Goal: Communication & Community: Answer question/provide support

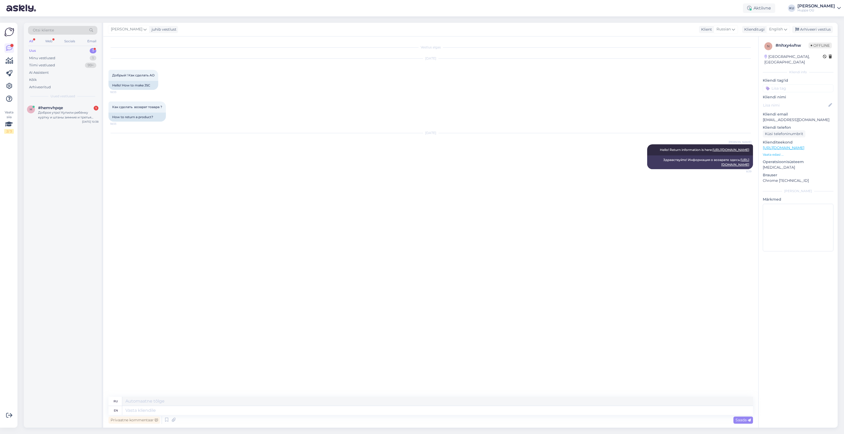
click at [56, 116] on div "Доброе утро! Купили ребёнку куртку и штаны зимние и третья вещь с самой низкой …" at bounding box center [68, 115] width 60 height 10
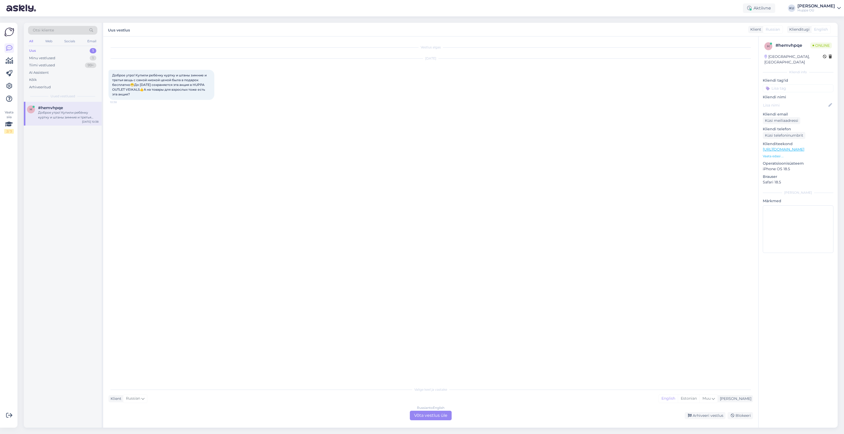
click at [415, 413] on div "Russian to English Võta vestlus üle" at bounding box center [431, 416] width 42 height 10
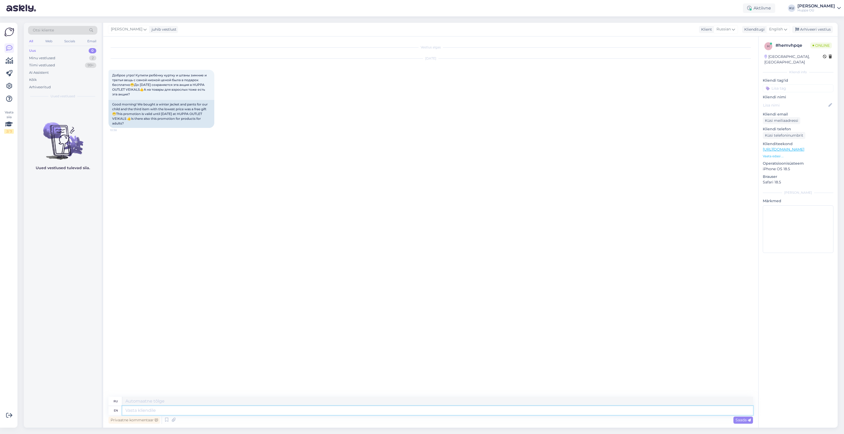
click at [199, 407] on textarea at bounding box center [437, 410] width 630 height 9
type textarea "Hello!"
type textarea "Привет!"
type textarea "Hello! :)"
type textarea "Привет! :)"
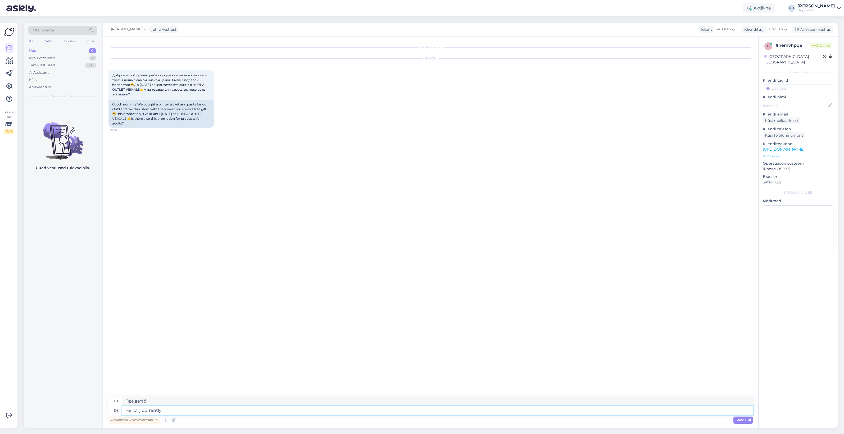
type textarea "Hello! :) Currently"
type textarea "Привет! :) В настоящее время"
type textarea "Hello! :) Currently the offer i"
type textarea "Привет! :) В настоящее время предложение"
type textarea "Hello! :) Currently the offer is o"
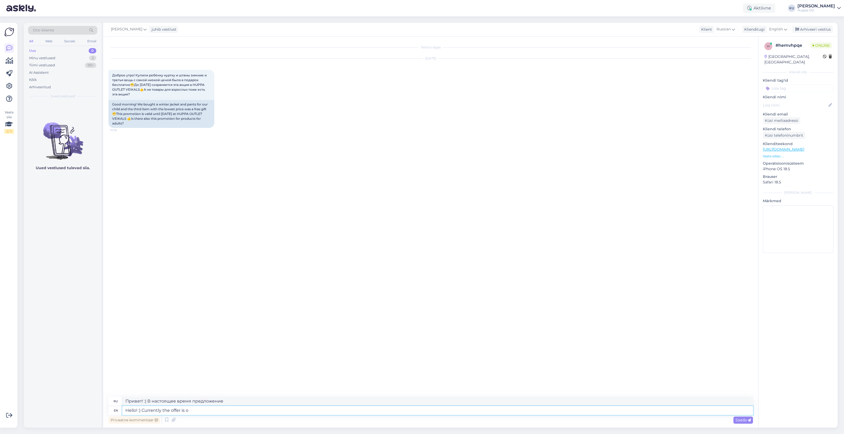
type textarea "Привет! :) В настоящее время предложение действует"
type textarea "Hello! :) Currently the offer is only f"
type textarea "Привет! :) В настоящее время предложение действует только"
type textarea "Hello! :) Currently the offer is only for k"
type textarea "Привет! :) В настоящее время предложение действует только для"
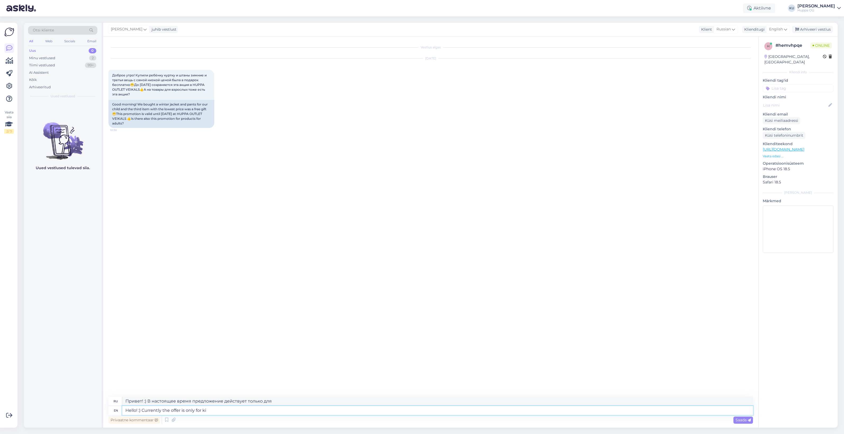
type textarea "Hello! :) Currently the offer is only for kid"
type textarea "Привет! :) В настоящее время предложение действует только для детей."
type textarea "Hello! :) Currently the offer is only for kids but w"
type textarea "Привет! :) В настоящее время предложение действует только для детей, но"
type textarea "Hello! :) Currently the offer is only for kids but we do"
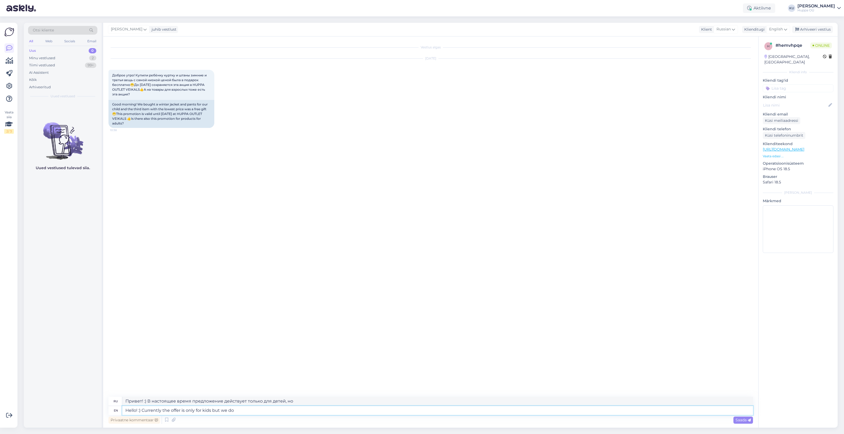
type textarea "Привет! :) В настоящее время предложение действует только для детей, но мы"
type textarea "Hello! :) Currently the offer is only for kids but we do h"
type textarea "Привет! :) В настоящее время предложение действует только для детей, но мы дела…"
type textarea "Hello! :) Currently the offer is only for kids but we do have s"
type textarea "Привет! :) В настоящее время предложение действует только для детей, но у нас е…"
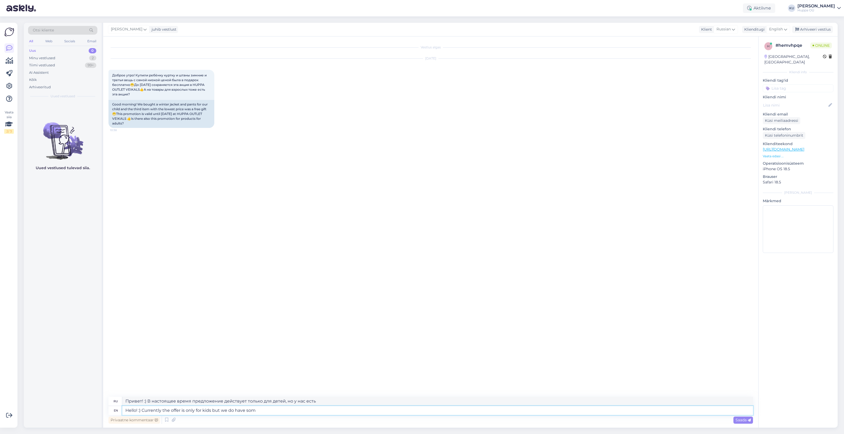
type textarea "Hello! :) Currently the offer is only for kids but we do have some"
type textarea "Привет! :) В настоящее время предложение действует только для детей, но у нас е…"
type textarea "Hello! :) Currently the offer is only for kids but we do have some good p"
type textarea "Привет! :) В настоящее время предложение действует только для детей, но у нас е…"
type textarea "Hello! :) Currently the offer is only for kids but we do have some good p"
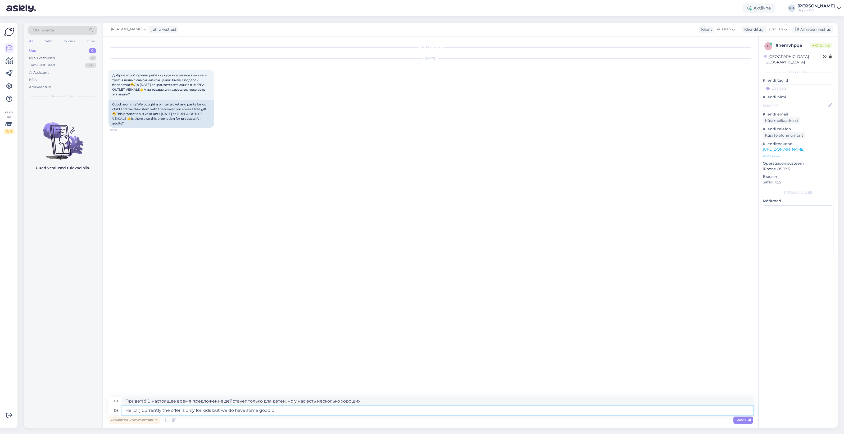
type textarea "Привет! :) В настоящее время предложение действует только для детей, но у нас е…"
type textarea "Hello! :) Currently the offer is only for kids but we do have some good"
type textarea "Привет! :) В настоящее время предложение действует только для детей, но у нас е…"
type textarea "Hello! :) Currently the offer is only for kids but we do have some good dis"
type textarea "Привет! :) В настоящее время предложение действует только для детей, но у нас е…"
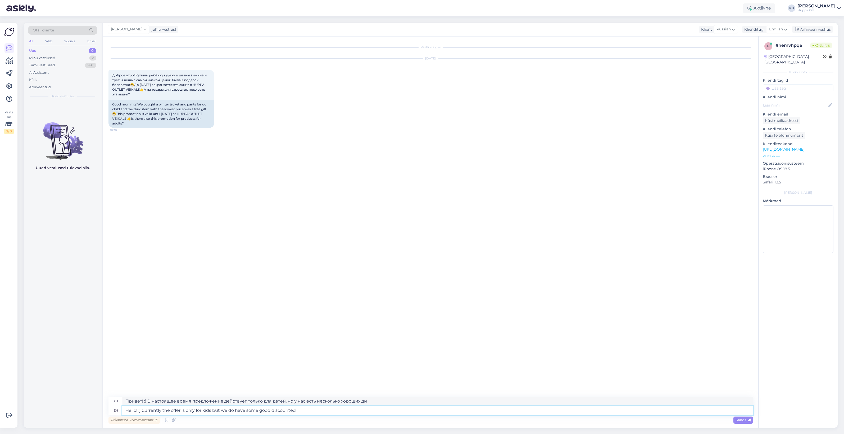
type textarea "Hello! :) Currently the offer is only for kids but we do have some good discoun…"
type textarea "Привет! :) В настоящее время предложение действует только для детей, но у нас е…"
type textarea "Hello! :) Currently the offer is only for kids but we do have some good discoun…"
type textarea "Привет! :) В настоящее время предложение действует только для детей, но у нас е…"
type textarea "Hello! :) Currently the offer is only for kids but we do have some good discoun…"
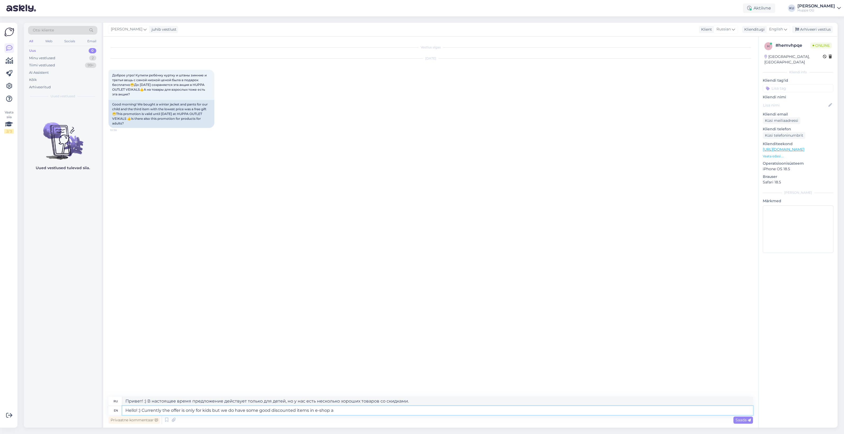
type textarea "Привет! :) В настоящее время предложение действует только для детей, но в нашем…"
type textarea "Hello! :) Currently the offer is only for kids but we do have some good discoun…"
type textarea "Привет! :) В настоящее время предложение действует только для детей, но у нас е…"
type textarea "Hello! :) Currently the offer is only for kids but we do have some good discoun…"
type textarea "Здравствуйте! :) В настоящее время предложение действует только для детей, но у…"
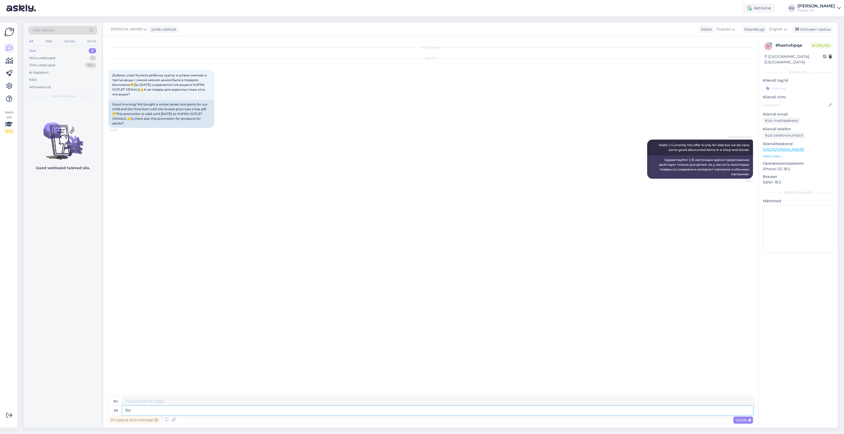
type textarea "for"
type textarea "для"
type textarea "for adults"
type textarea "для взрослых"
click at [68, 116] on div "Väga ebameeldiv, koduleht on bännereid ja hüpikaknaid täis" at bounding box center [68, 115] width 60 height 10
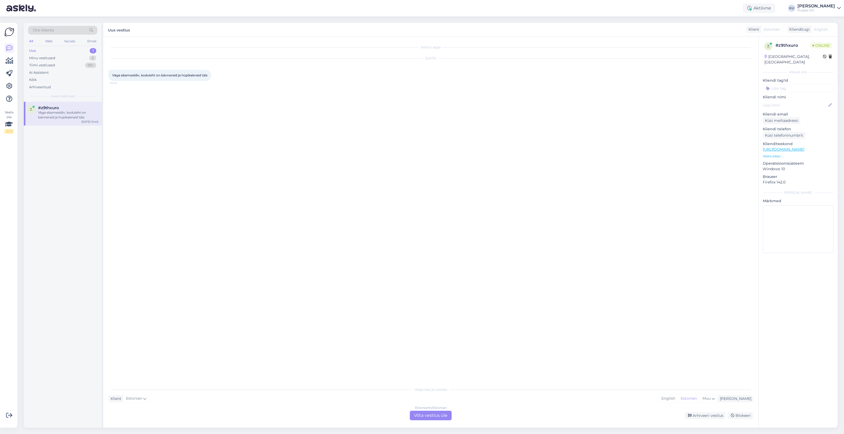
click at [434, 414] on div "Estonian to Estonian Võta vestlus üle" at bounding box center [431, 416] width 42 height 10
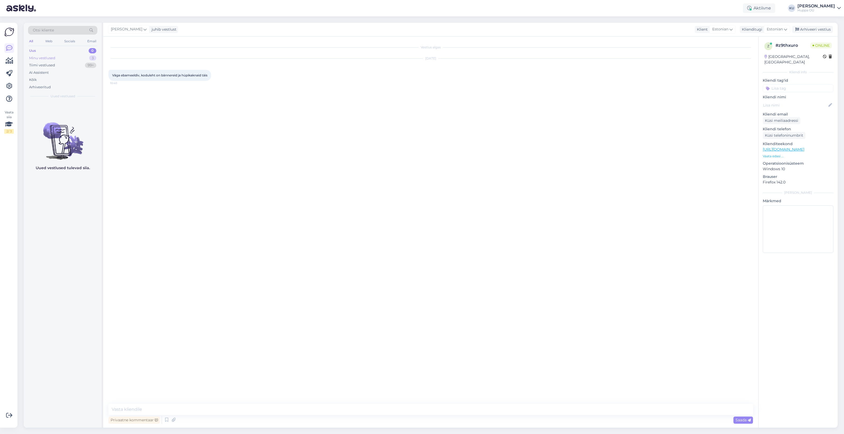
click at [65, 56] on div "Minu vestlused 3" at bounding box center [62, 57] width 69 height 7
click at [58, 161] on div "Hello! Return information is here: https://shop.huppa.eu/lv/tiesibas-uz-precu-a…" at bounding box center [68, 158] width 60 height 10
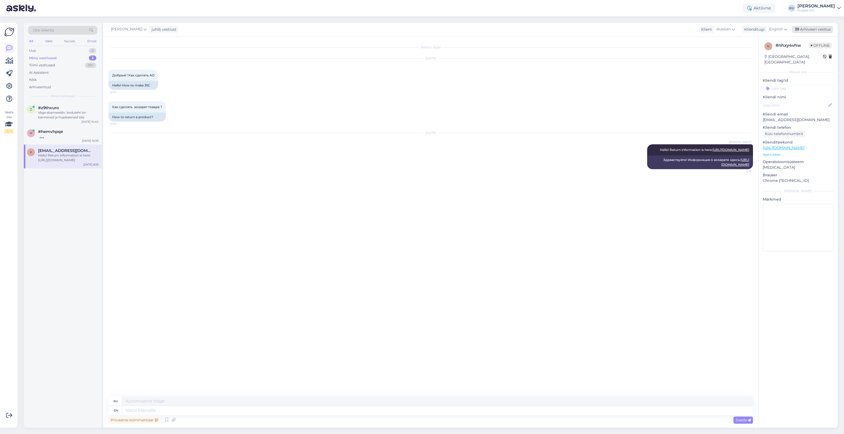
click at [814, 27] on div "Arhiveeri vestlus" at bounding box center [812, 29] width 41 height 7
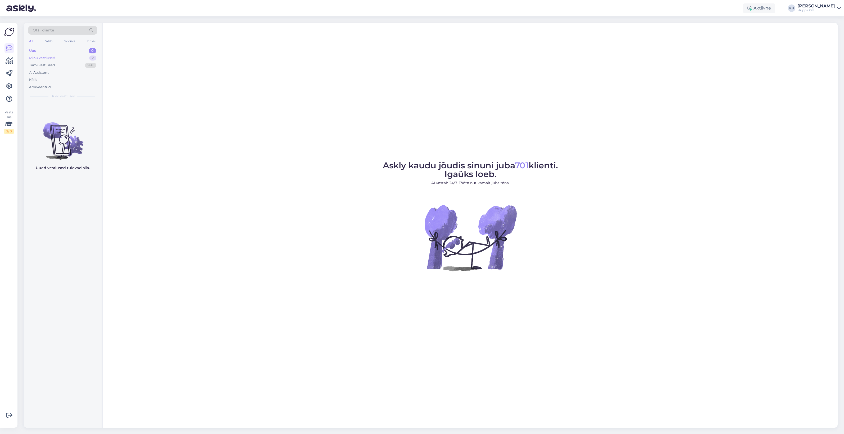
click at [50, 57] on div "Minu vestlused" at bounding box center [42, 58] width 26 height 5
click at [61, 134] on span "#hemvhpqe" at bounding box center [50, 131] width 25 height 5
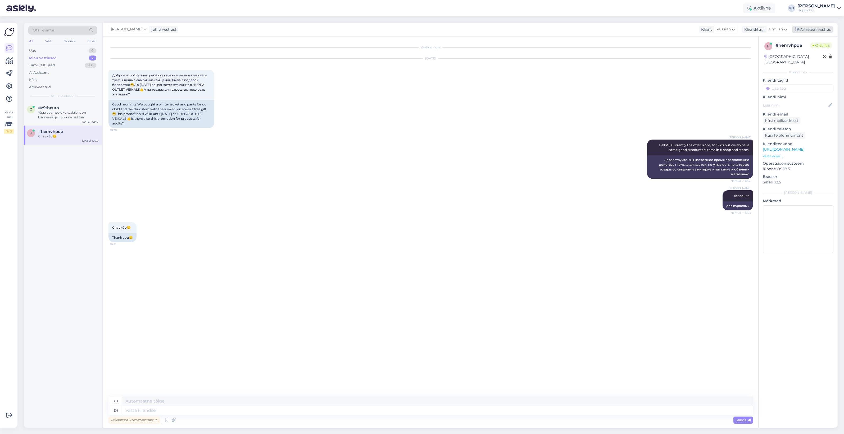
click at [815, 31] on div "Arhiveeri vestlus" at bounding box center [812, 29] width 41 height 7
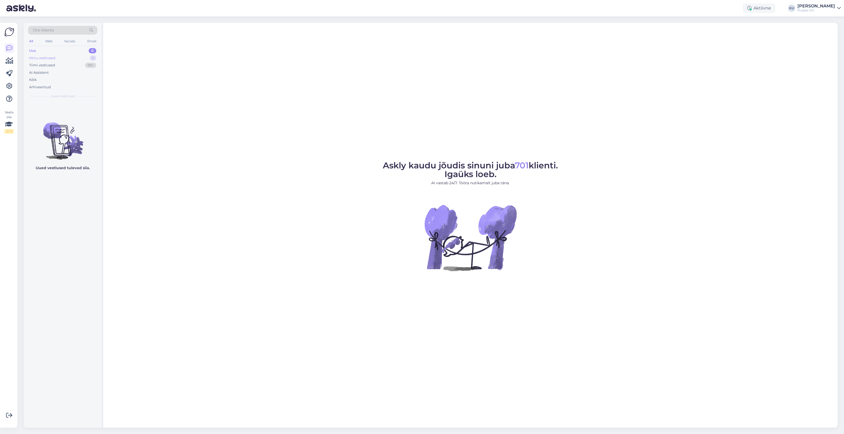
click at [69, 60] on div "Minu vestlused 1" at bounding box center [62, 57] width 69 height 7
click at [56, 114] on div "Väga ebameeldiv, koduleht on bännereid ja hüpikaknaid täis" at bounding box center [68, 115] width 60 height 10
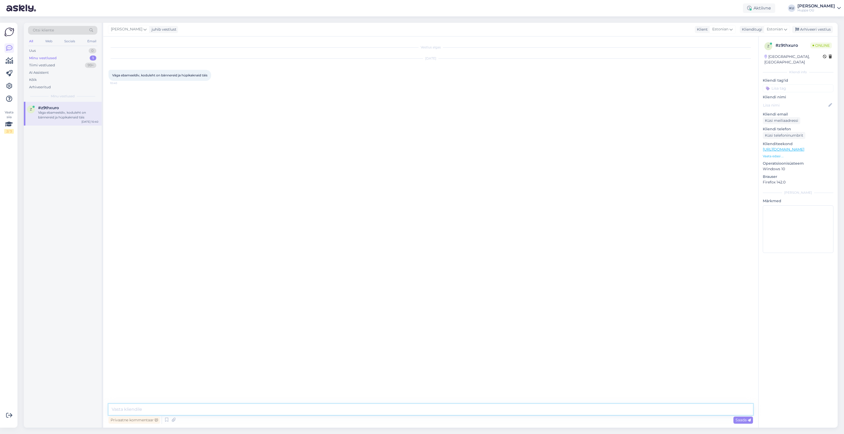
click at [168, 405] on textarea at bounding box center [430, 409] width 644 height 11
type textarea "Tere. Antud juhul need hüpikaknad on vajalikud - alguses riigi valik, aga kui s…"
drag, startPoint x: 413, startPoint y: 412, endPoint x: -1, endPoint y: 412, distance: 414.7
click at [0, 412] on html "Aktiivne KU Katariina Udam Huppa OÜ Vaata siia 2 / 3 Võimalused Veendu, et Askl…" at bounding box center [422, 217] width 844 height 434
click at [572, 212] on div "Vestlus algas [DATE] Väga ebameeldiv, koduleht on bännereid ja hüpikaknaid täis…" at bounding box center [432, 221] width 649 height 358
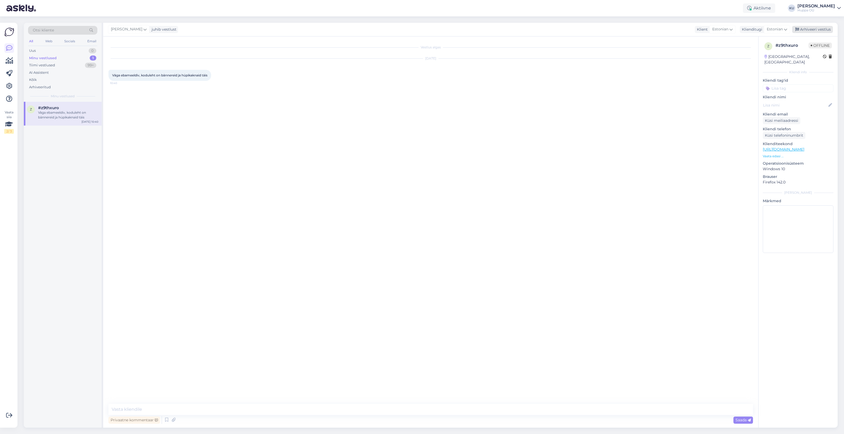
click at [813, 27] on div "Arhiveeri vestlus" at bounding box center [812, 29] width 41 height 7
